Goal: Task Accomplishment & Management: Complete application form

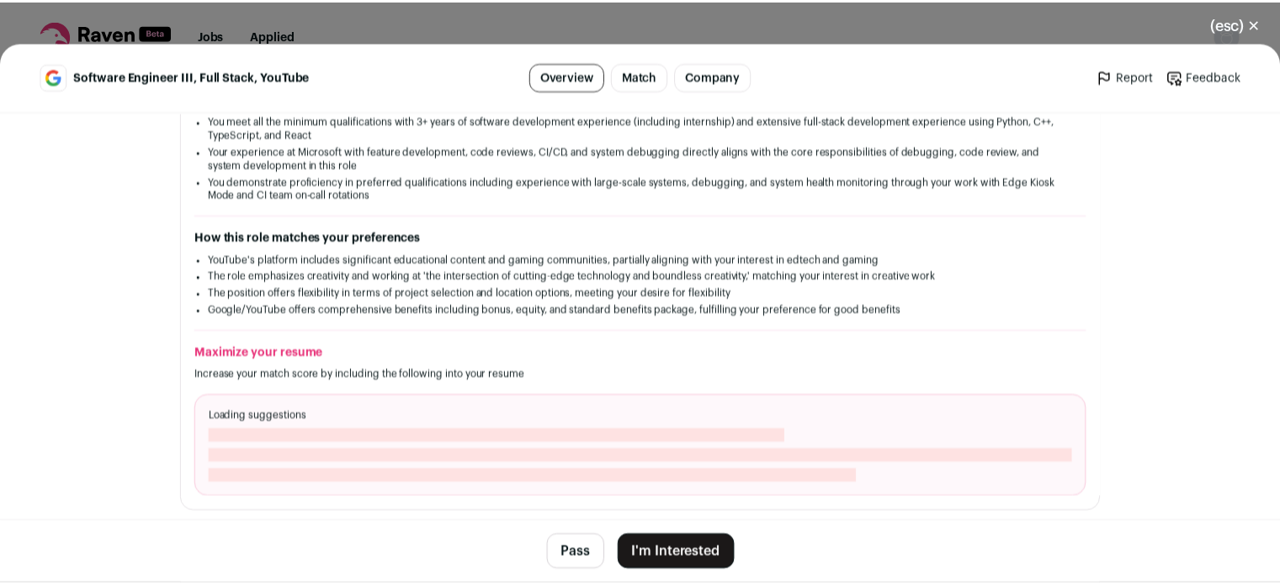
scroll to position [417, 0]
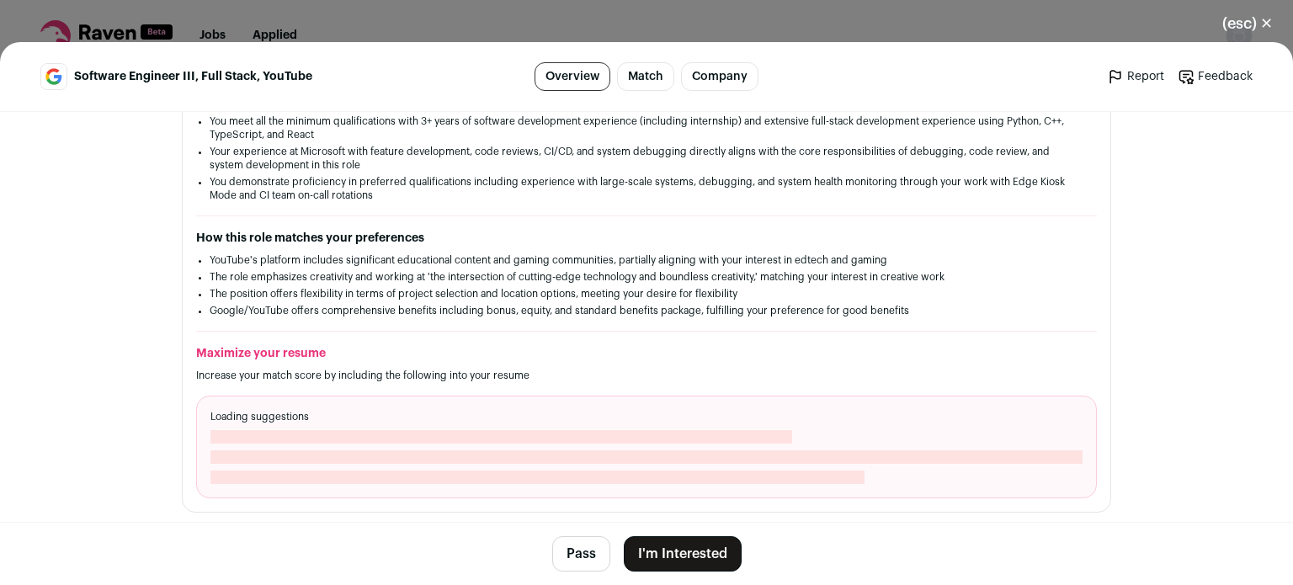
click at [665, 557] on button "I'm Interested" at bounding box center [683, 553] width 118 height 35
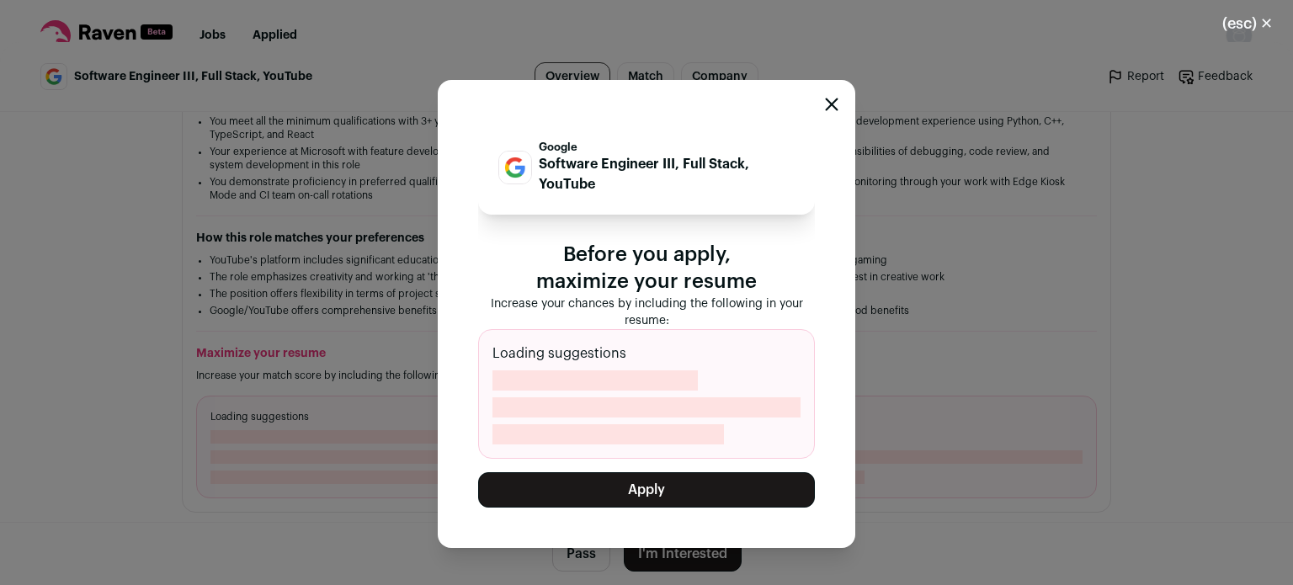
click at [673, 500] on button "Apply" at bounding box center [646, 489] width 337 height 35
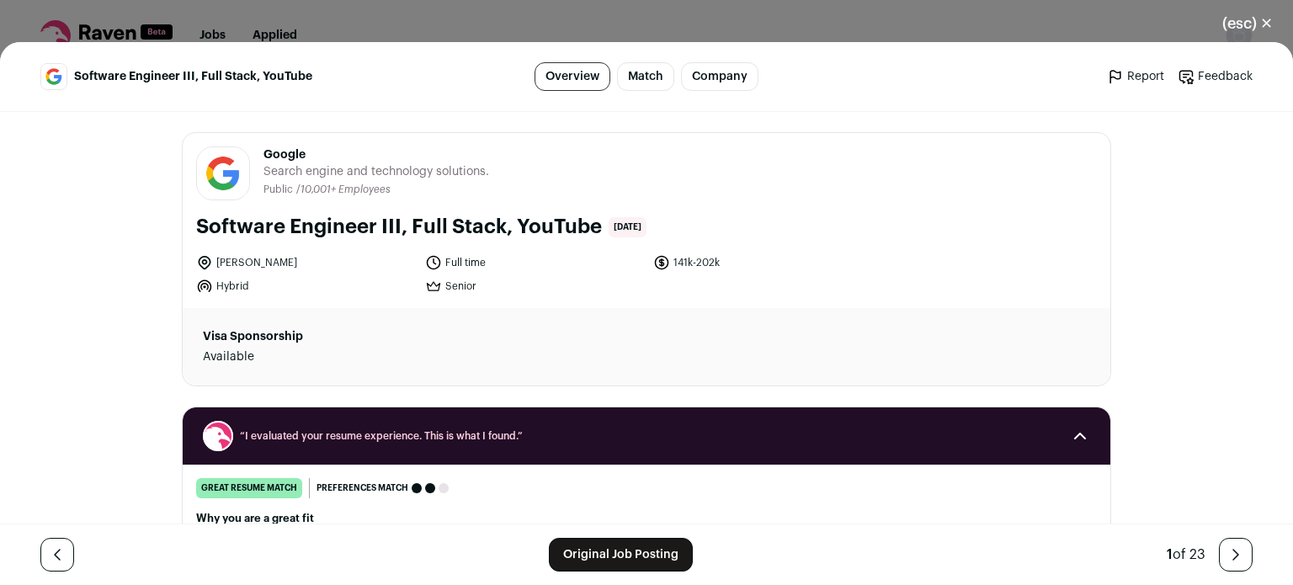
click at [1261, 23] on button "(esc) ✕" at bounding box center [1247, 23] width 91 height 37
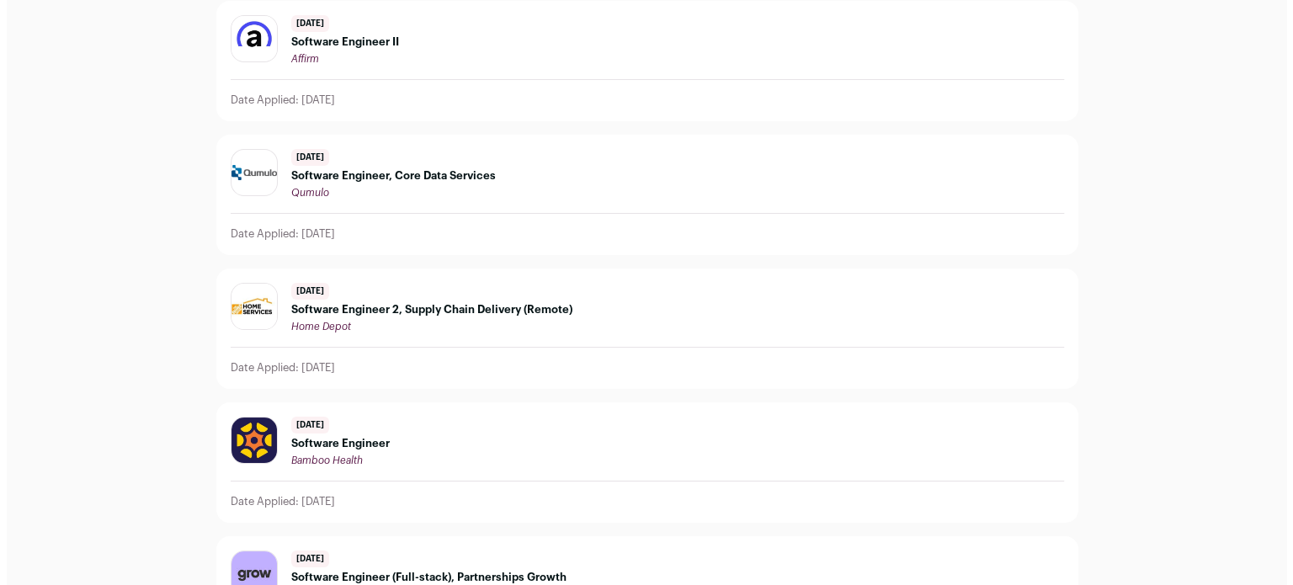
scroll to position [302, 0]
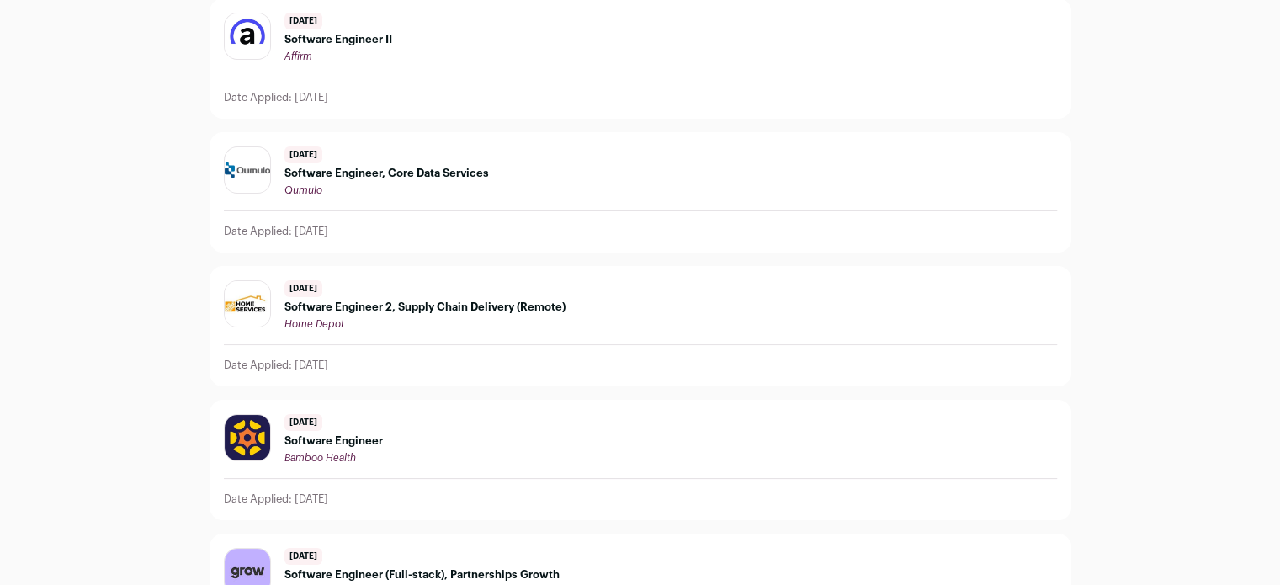
click at [444, 172] on span "Software Engineer, Core Data Services" at bounding box center [386, 173] width 204 height 13
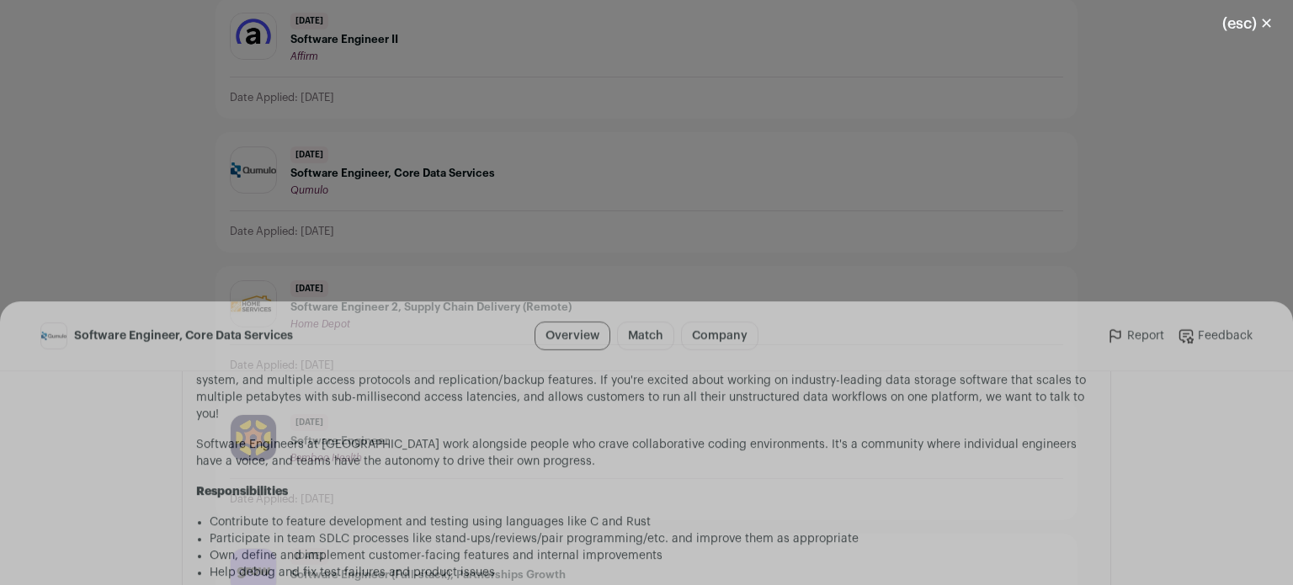
scroll to position [1134, 0]
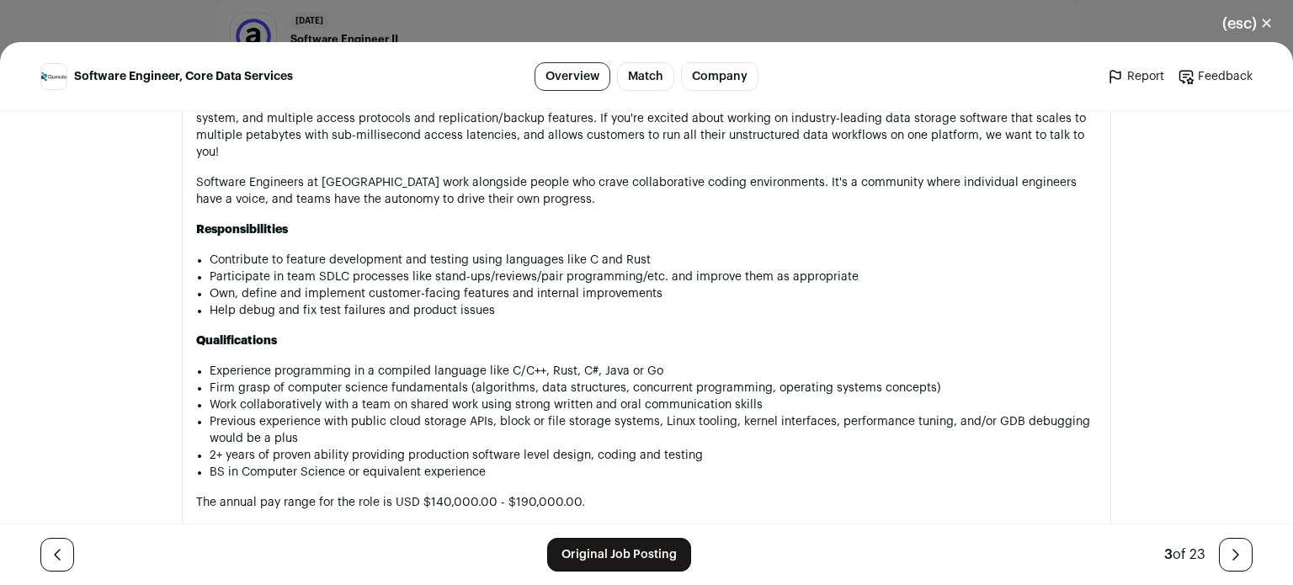
click at [742, 26] on div "(esc) ✕ Software Engineer, Core Data Services Overview Match Company Report Fee…" at bounding box center [646, 292] width 1293 height 585
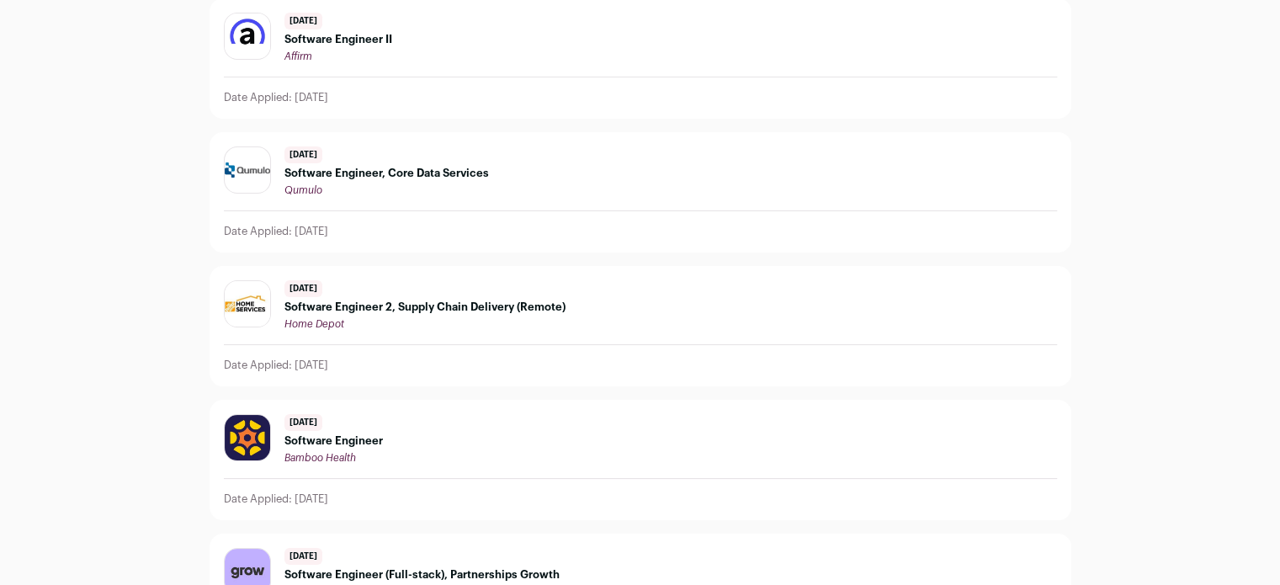
click at [481, 309] on span "Software Engineer 2, Supply Chain Delivery (Remote)" at bounding box center [424, 306] width 281 height 13
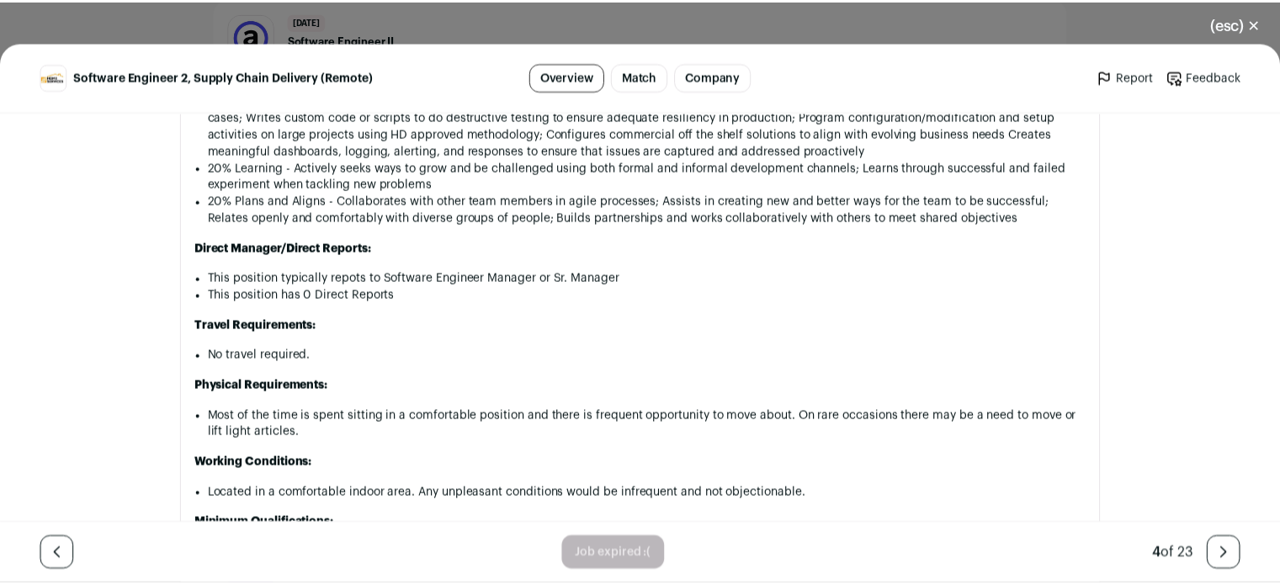
scroll to position [1084, 0]
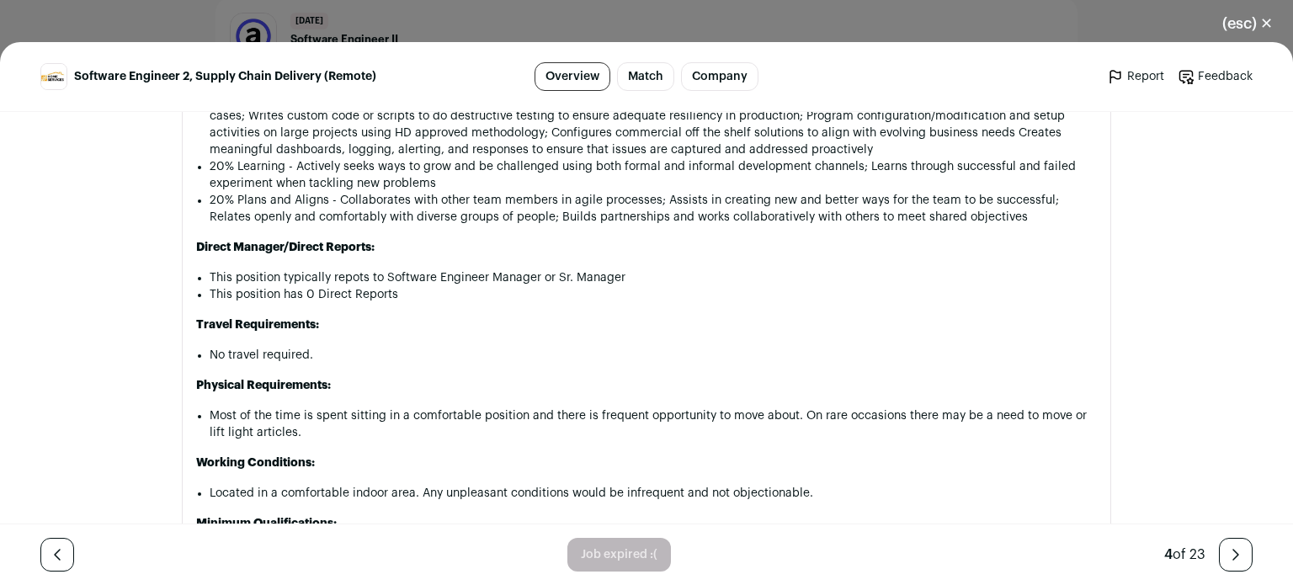
click at [955, 16] on div "(esc) ✕ Software Engineer 2, Supply Chain Delivery (Remote) Overview Match Comp…" at bounding box center [646, 292] width 1293 height 585
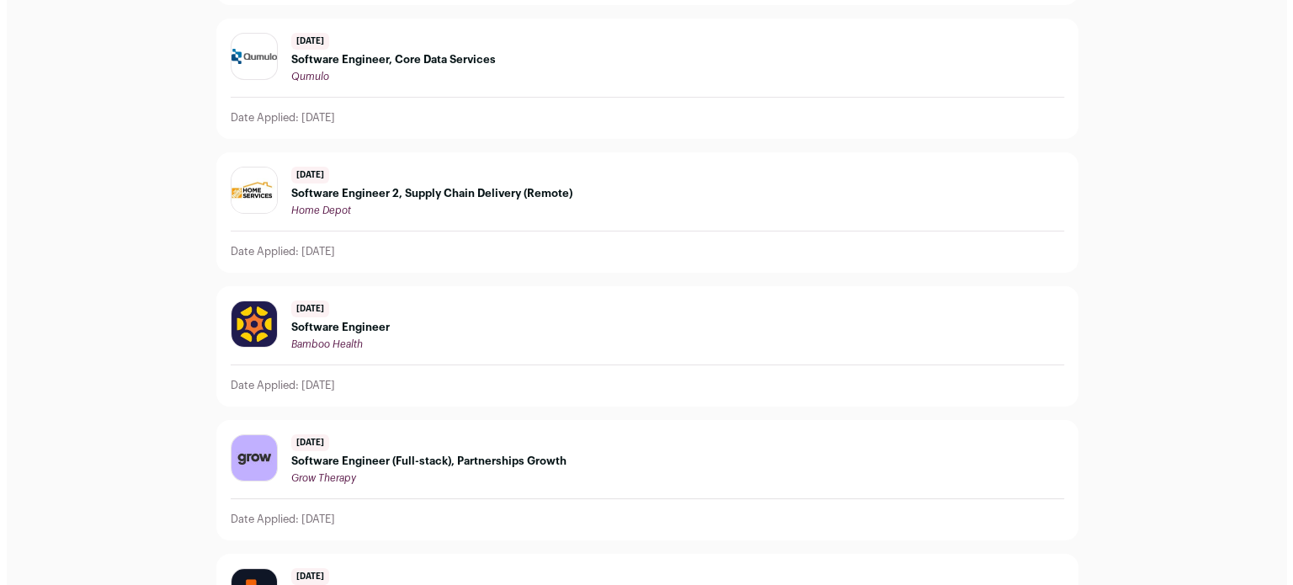
scroll to position [420, 0]
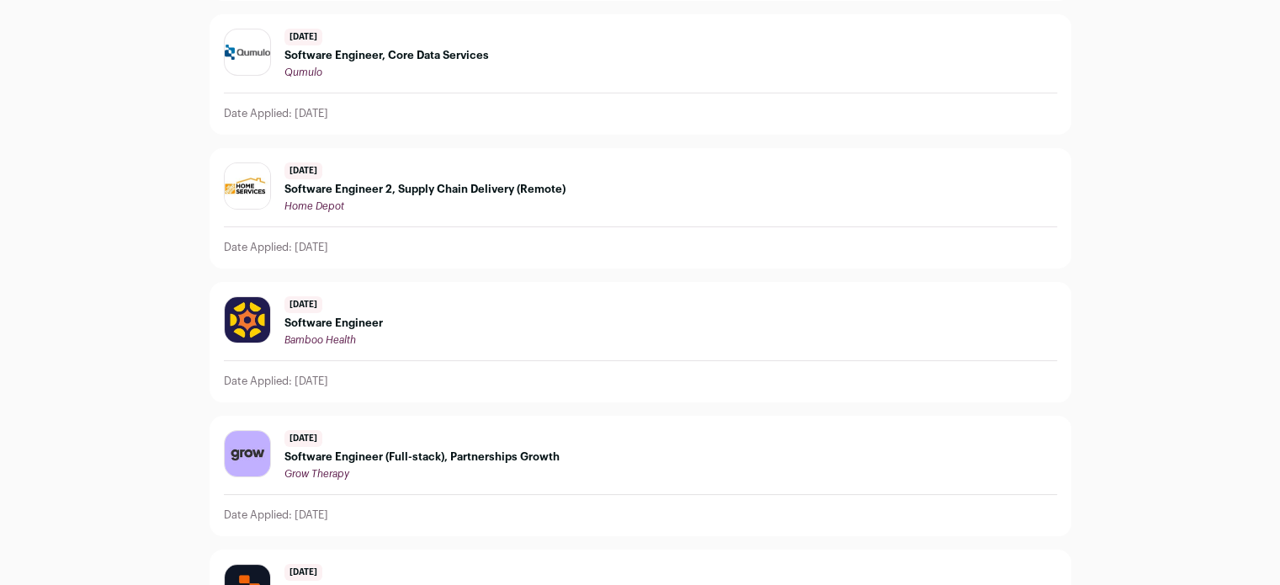
click at [348, 326] on span "Software Engineer" at bounding box center [333, 322] width 98 height 13
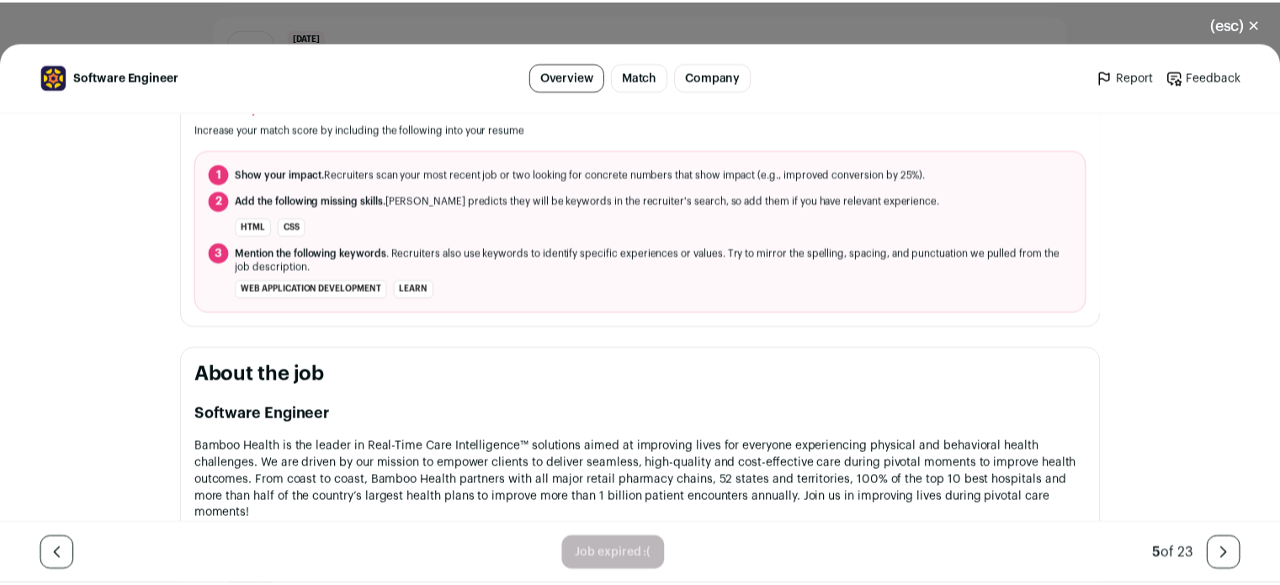
scroll to position [0, 0]
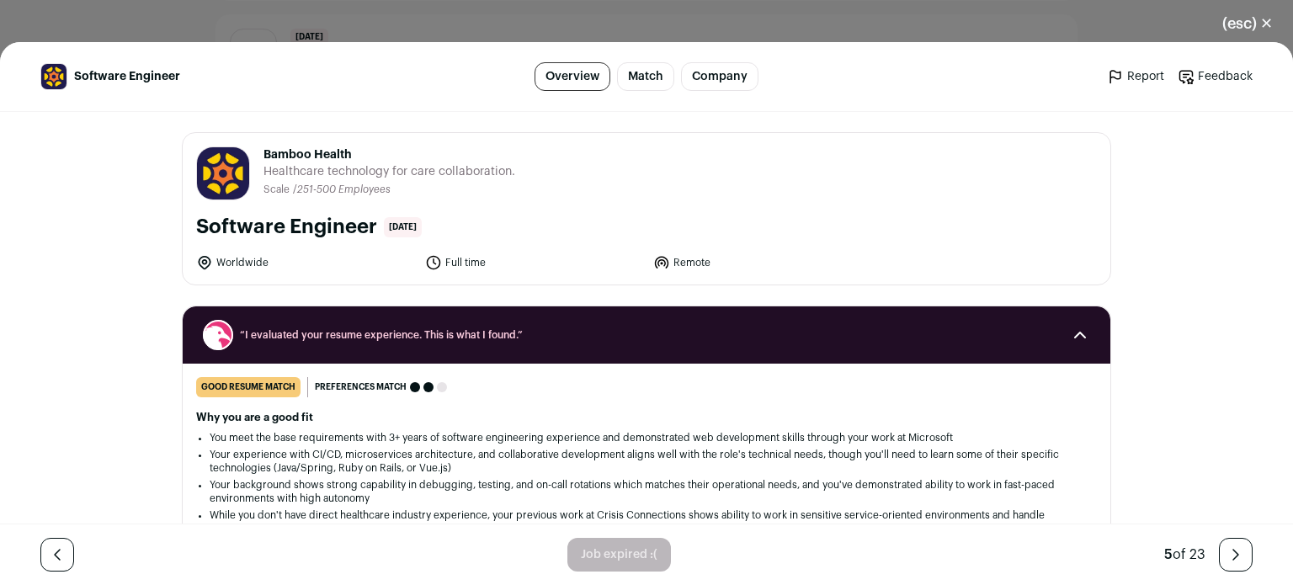
click at [874, 13] on div "(esc) ✕ Software Engineer Overview Match Company Report Feedback Report Feedbac…" at bounding box center [646, 292] width 1293 height 585
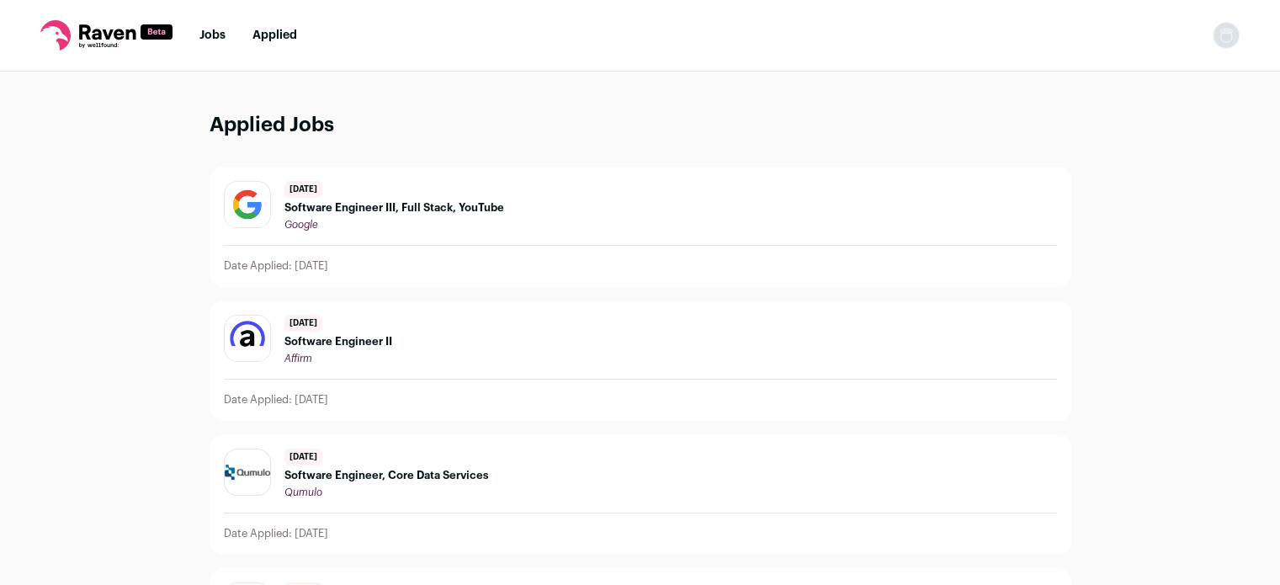
click at [216, 35] on link "Jobs" at bounding box center [212, 35] width 26 height 12
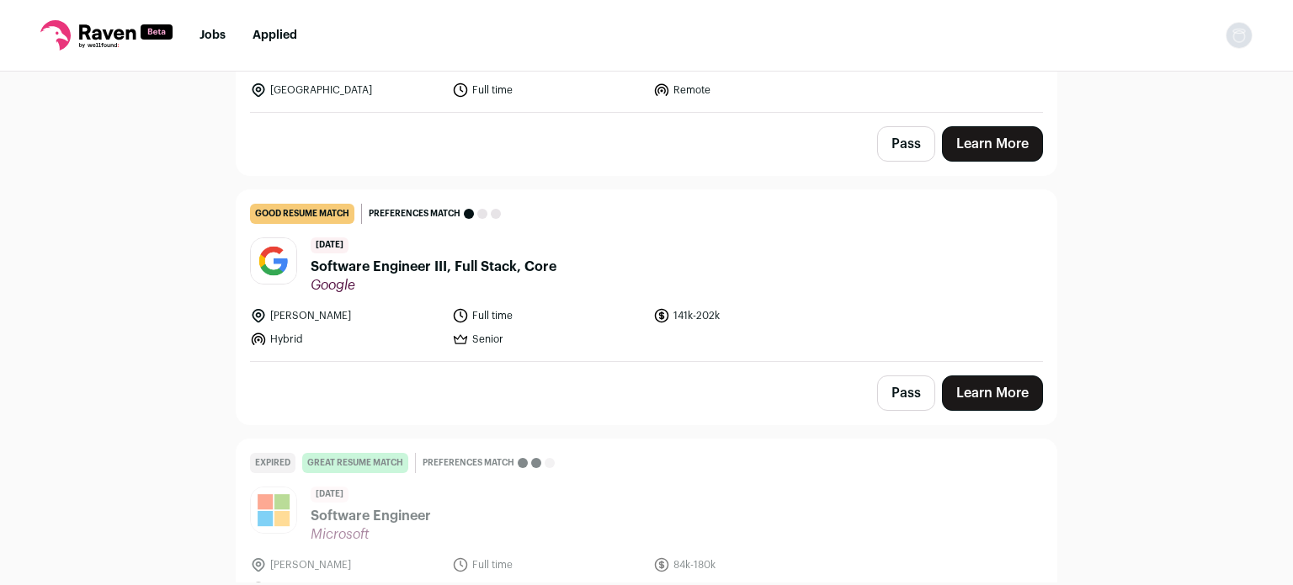
scroll to position [2467, 0]
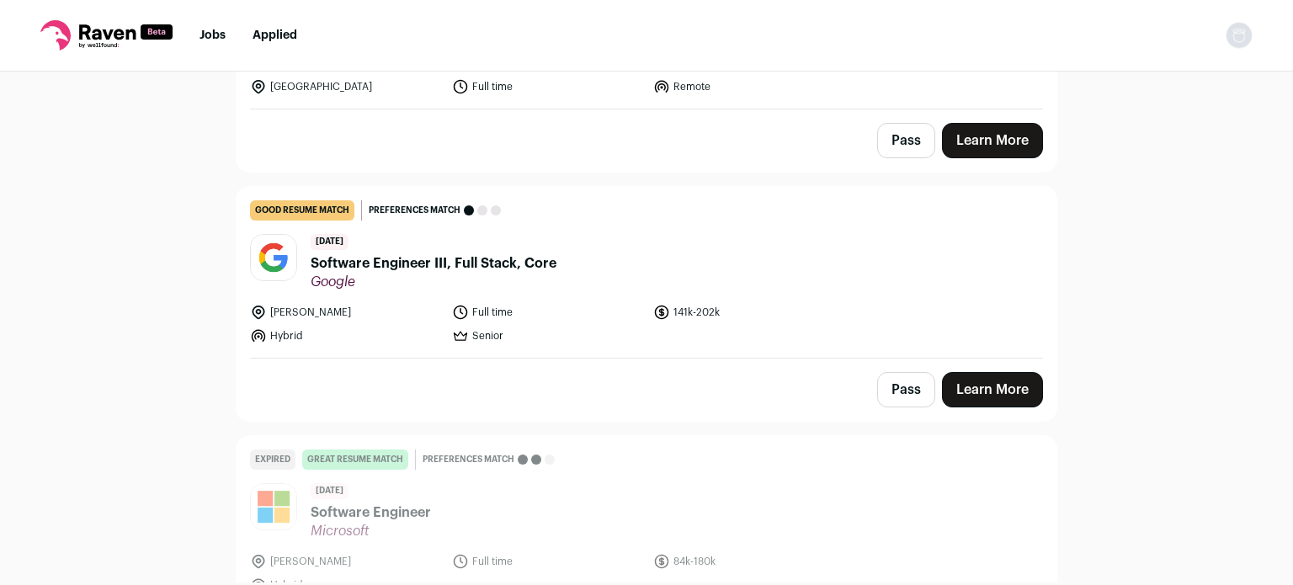
click at [489, 253] on span "Software Engineer III, Full Stack, Core" at bounding box center [434, 263] width 246 height 20
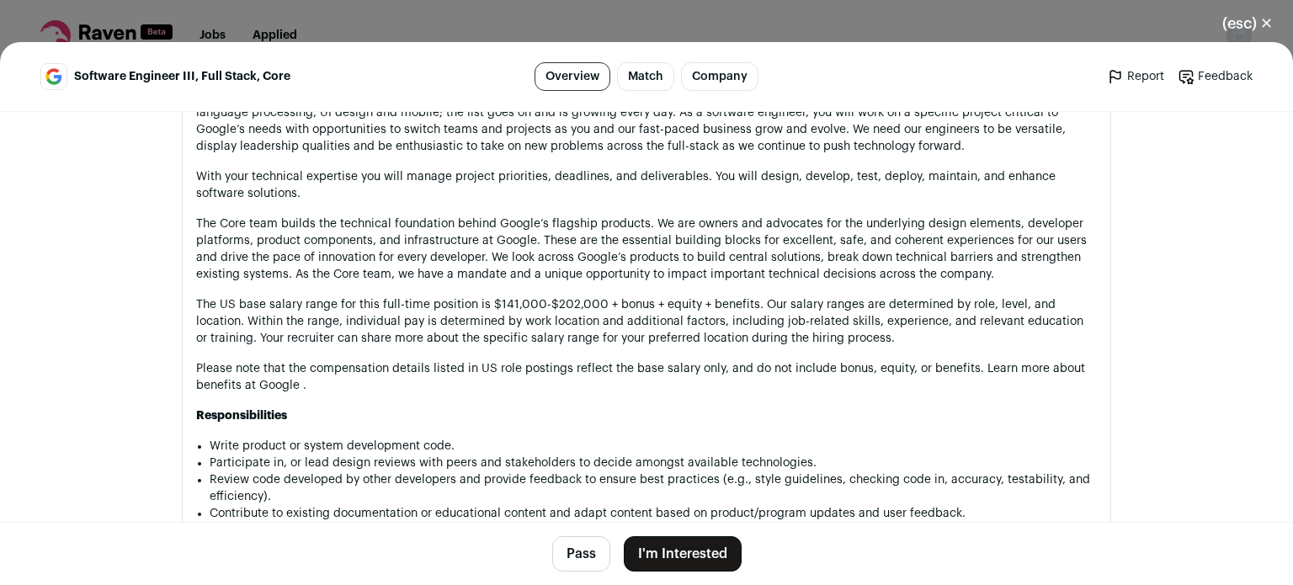
scroll to position [1288, 0]
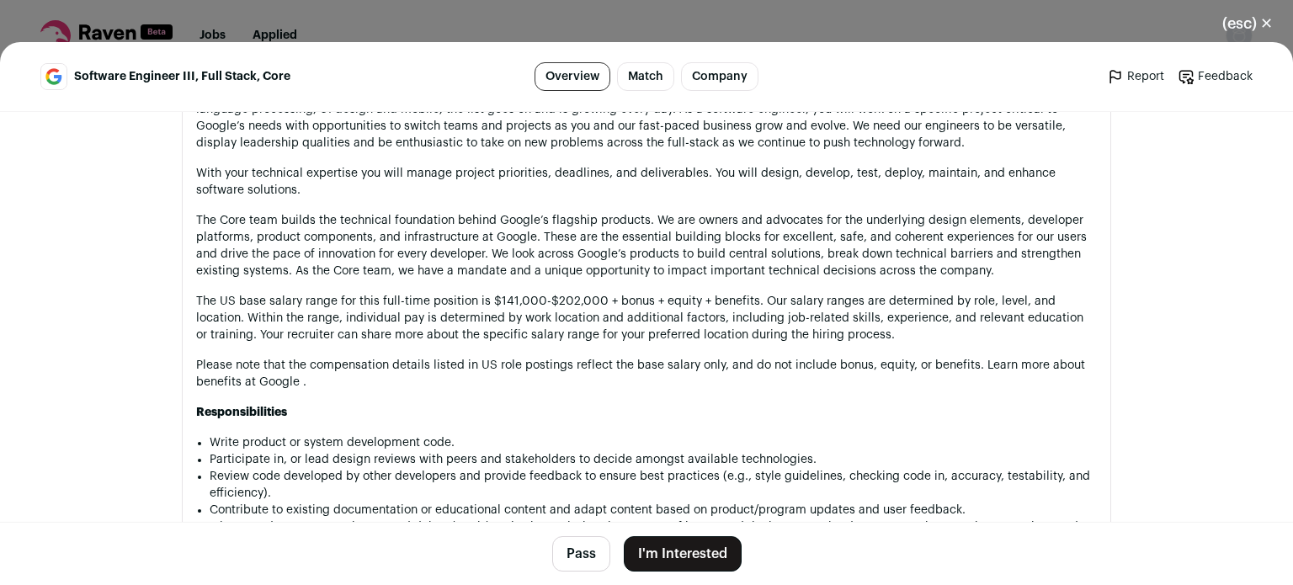
click at [711, 542] on button "I'm Interested" at bounding box center [683, 553] width 118 height 35
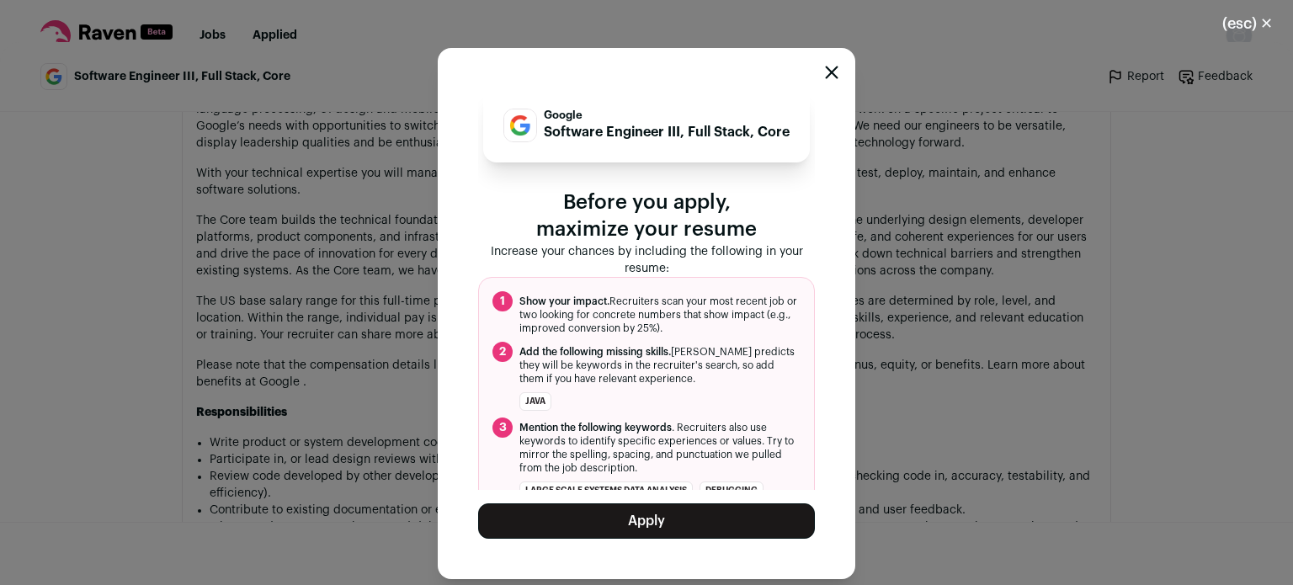
scroll to position [69, 0]
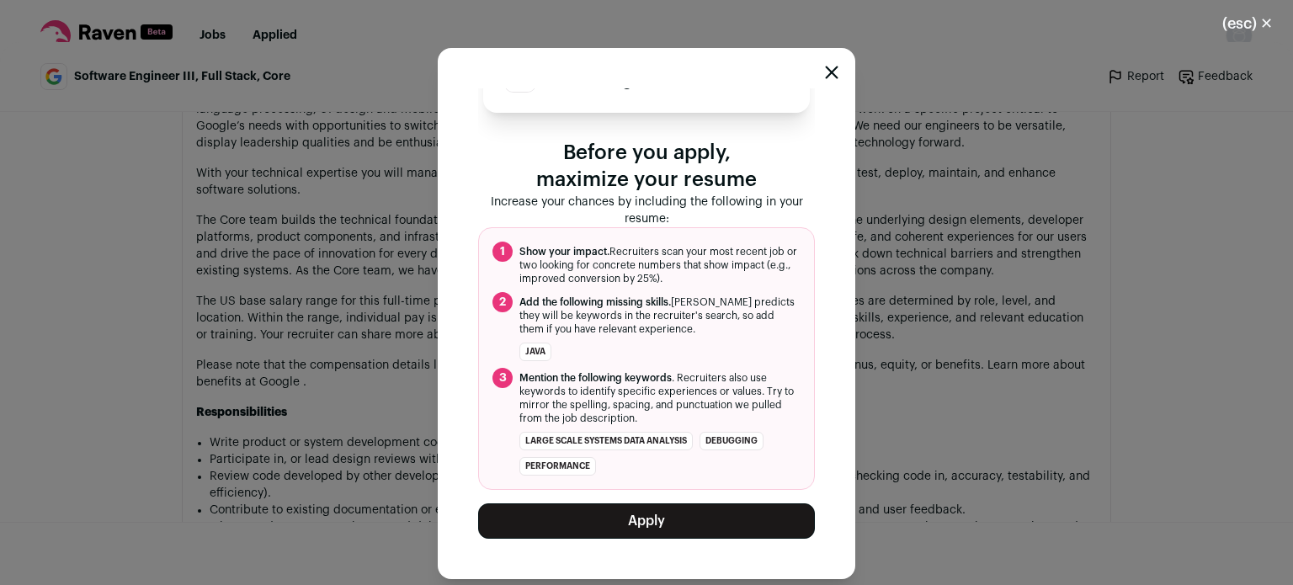
click at [667, 528] on button "Apply" at bounding box center [646, 520] width 337 height 35
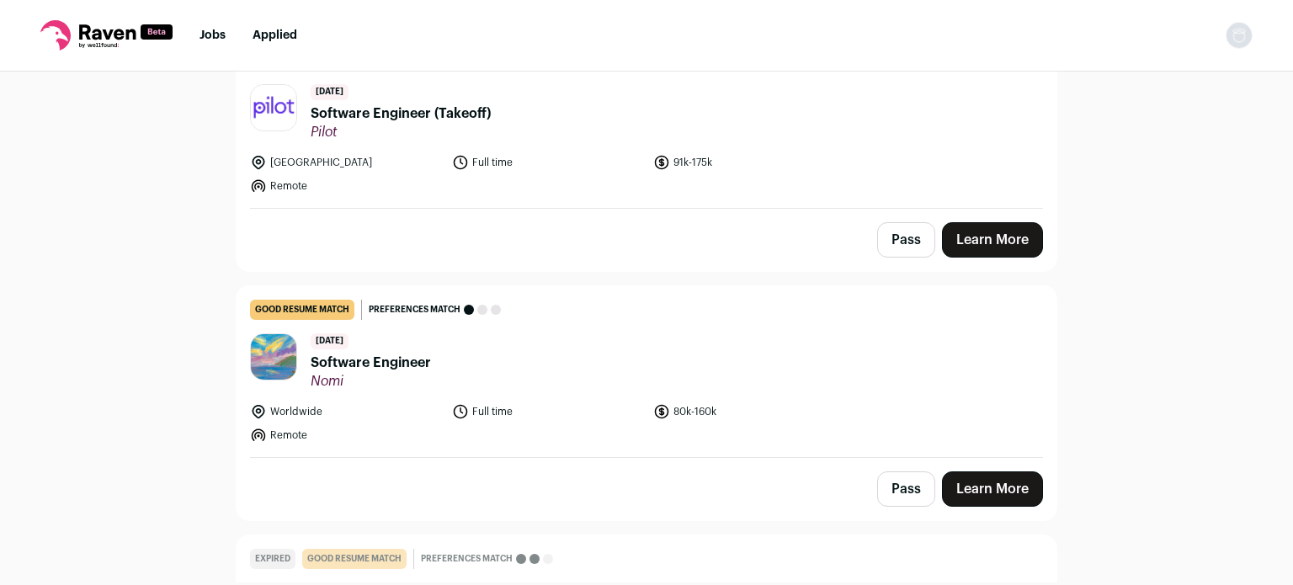
scroll to position [4631, 0]
